Goal: Task Accomplishment & Management: Manage account settings

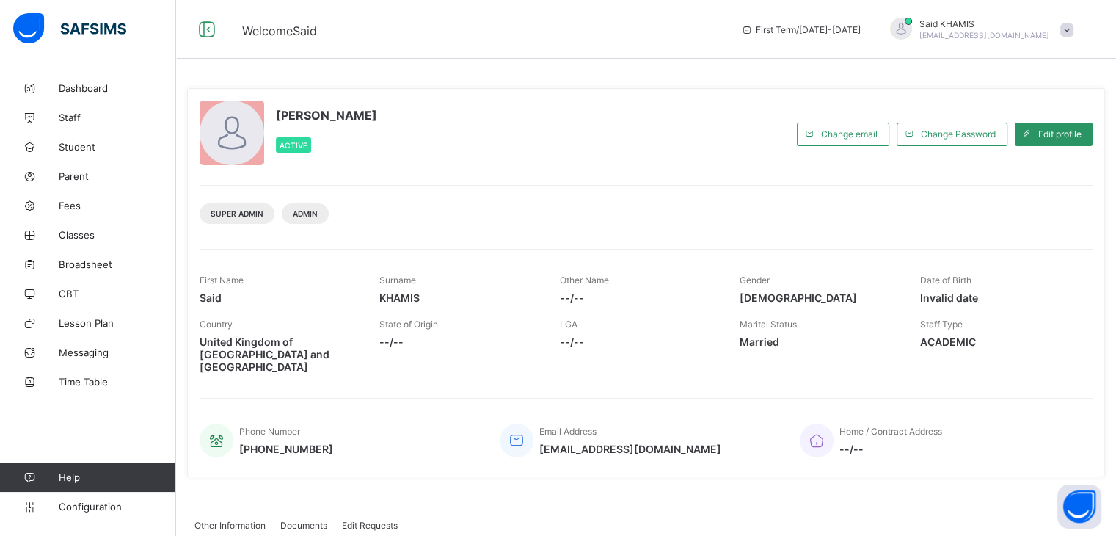
click at [716, 98] on div "Said KHAMIS Active Change email Change Password Edit profile Super Admin Admin …" at bounding box center [646, 282] width 918 height 389
